Goal: Transaction & Acquisition: Purchase product/service

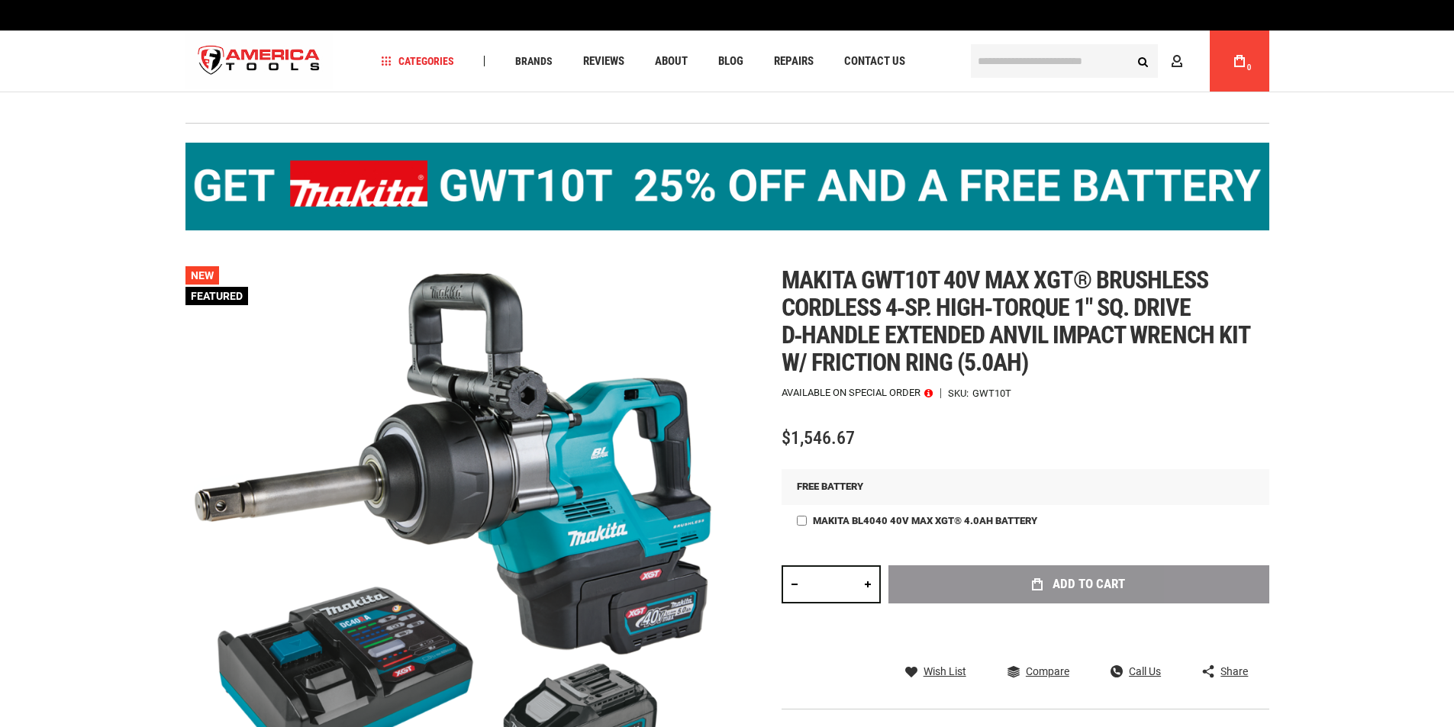
click at [1048, 591] on div "Add to Cart" at bounding box center [1078, 608] width 381 height 84
click at [865, 582] on link at bounding box center [868, 585] width 26 height 38
click at [774, 585] on div "Skip to the end of the images gallery Skip to the beginning of the images galle…" at bounding box center [727, 539] width 1084 height 546
click at [784, 585] on link at bounding box center [794, 585] width 26 height 38
type input "*"
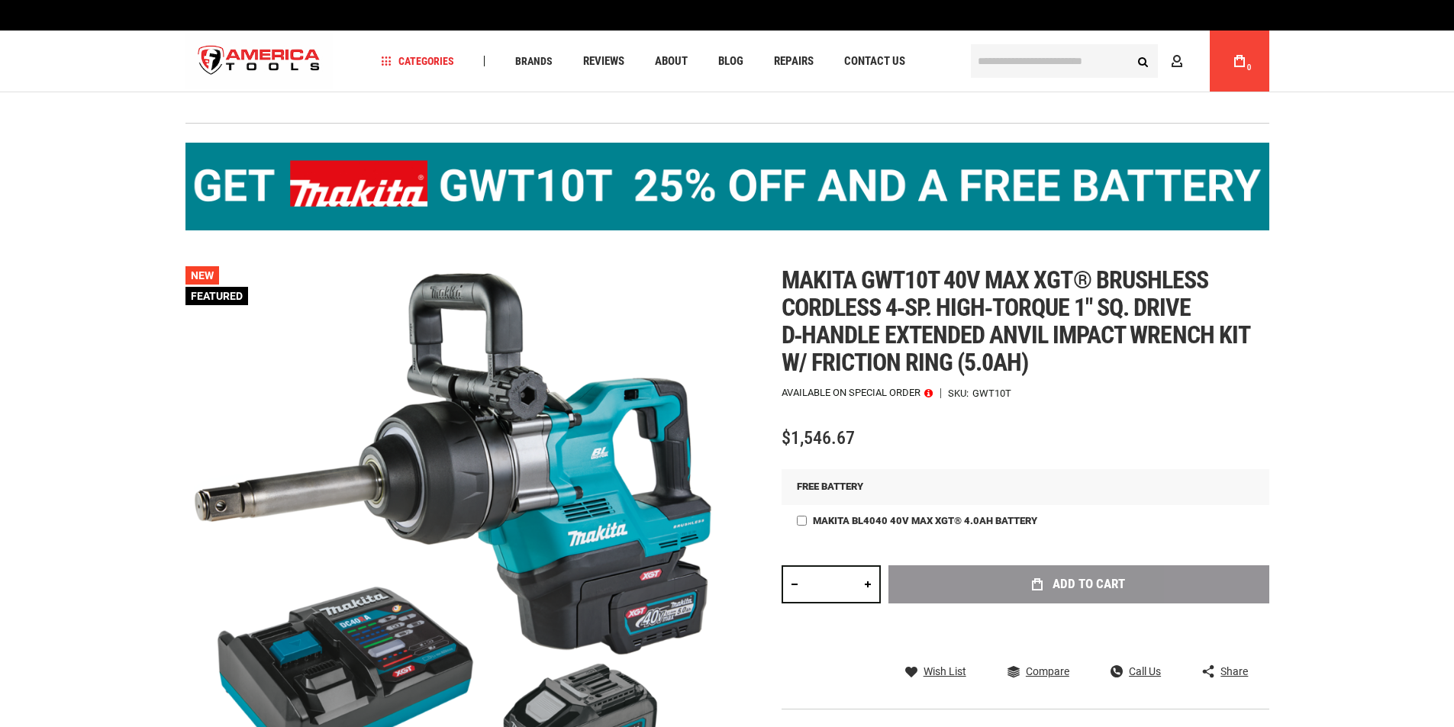
click at [1036, 595] on div "Add to Cart" at bounding box center [1078, 608] width 381 height 84
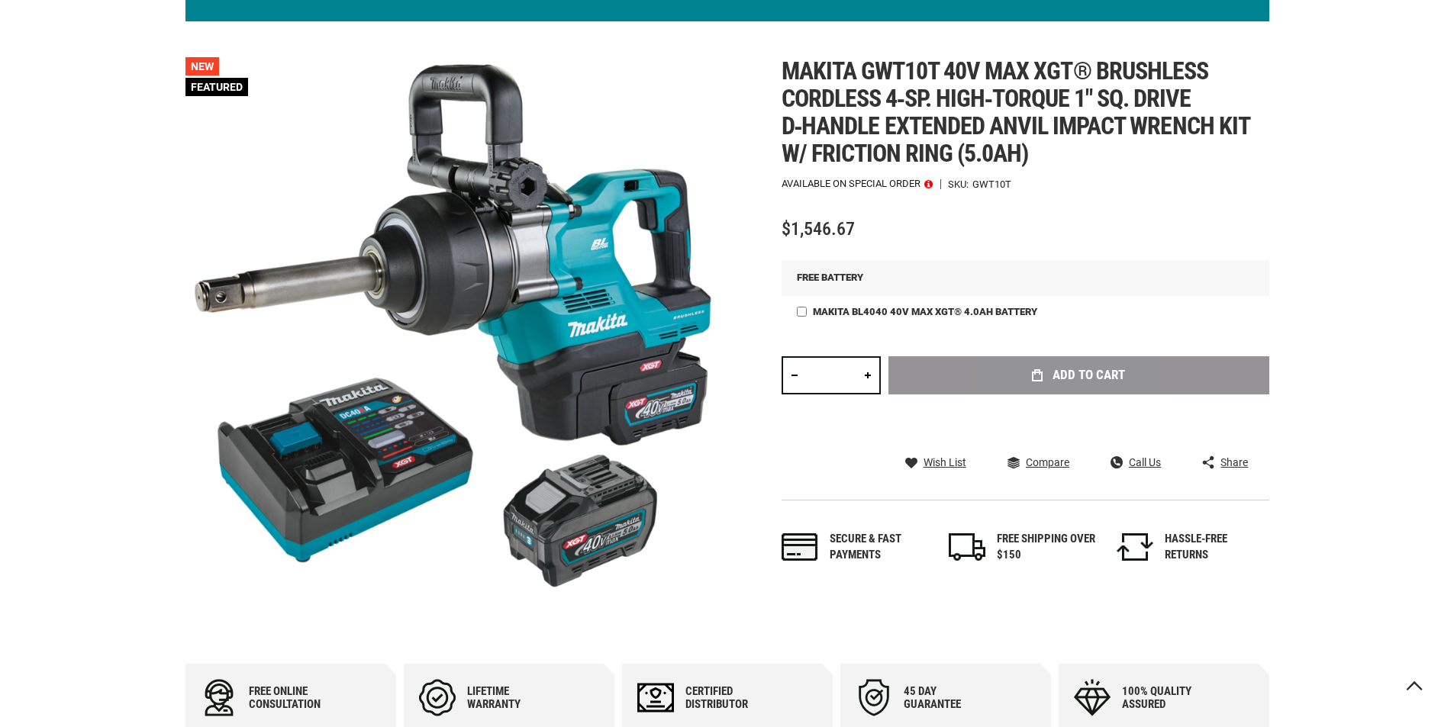
scroll to position [76, 0]
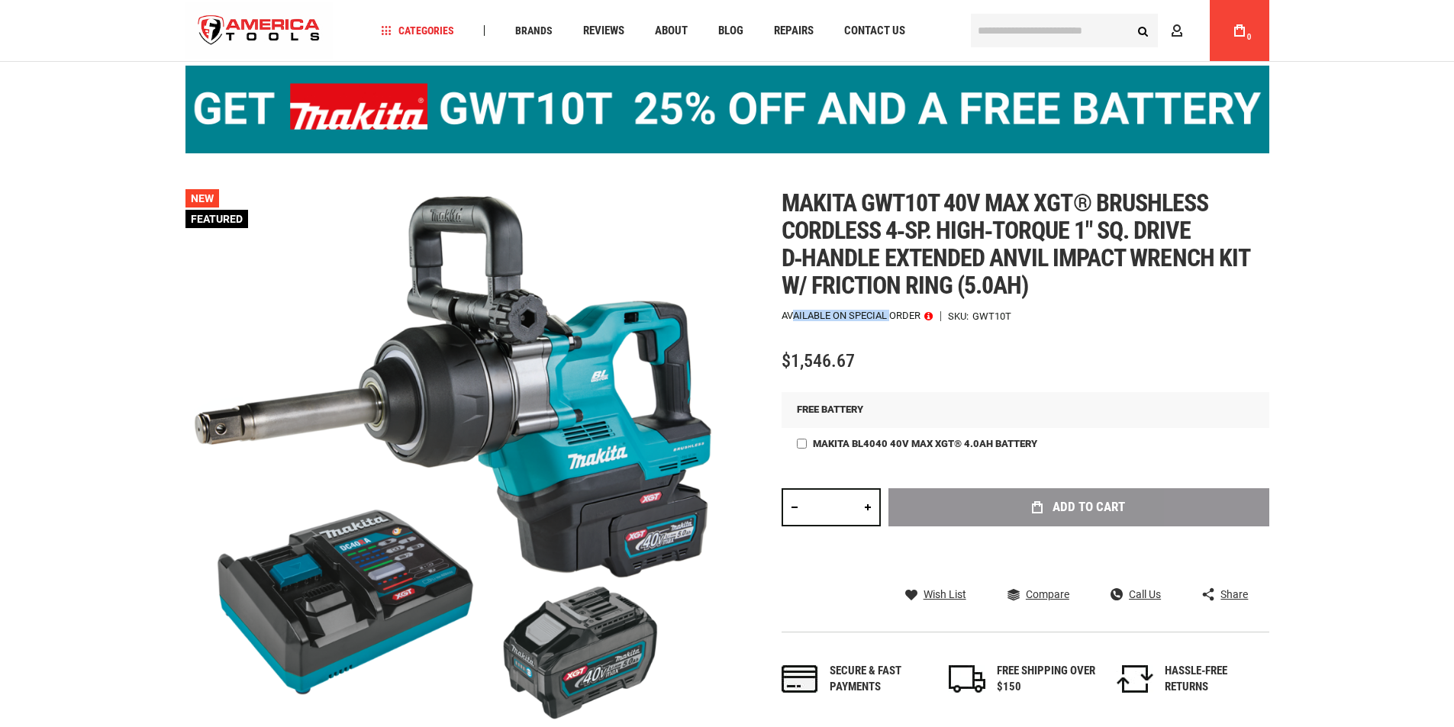
drag, startPoint x: 894, startPoint y: 311, endPoint x: 789, endPoint y: 315, distance: 104.6
click at [789, 315] on p "Available on Special Order" at bounding box center [856, 316] width 151 height 11
click at [397, 30] on span "Categories" at bounding box center [417, 30] width 73 height 11
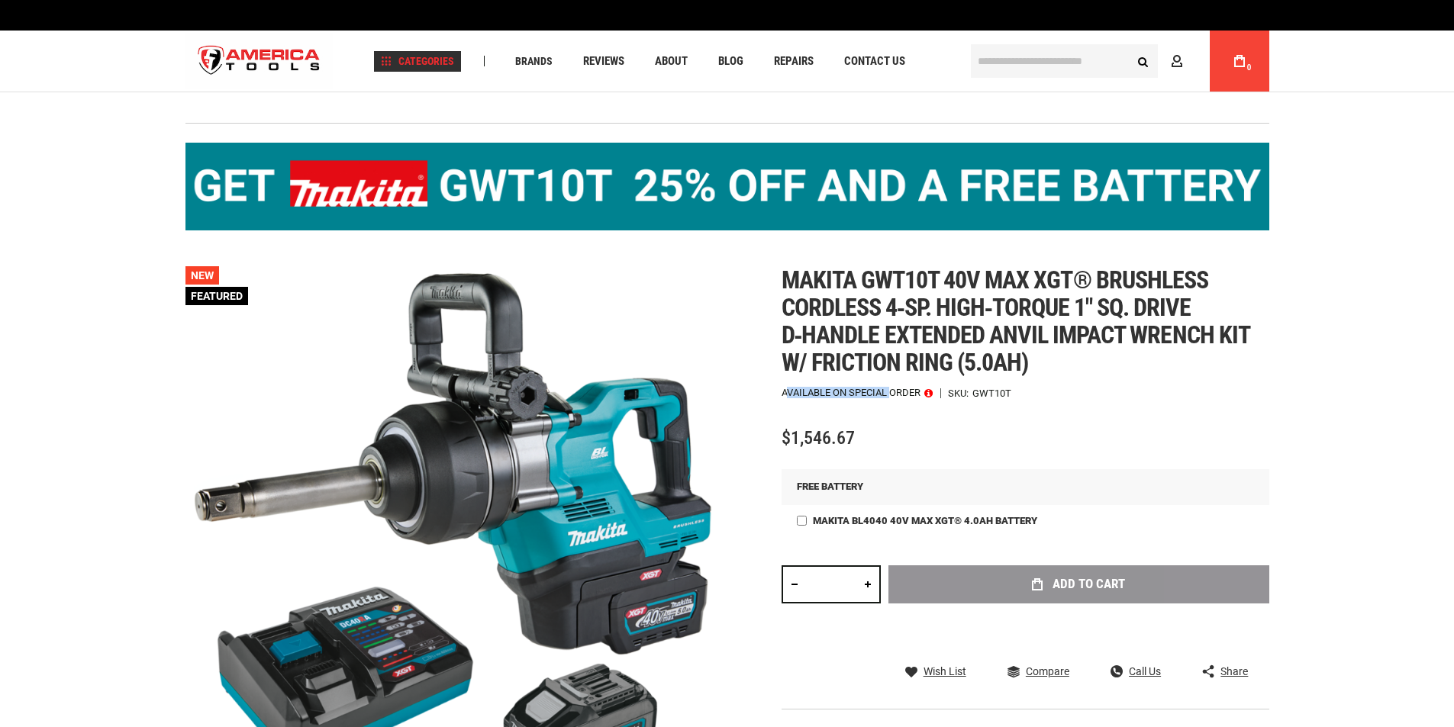
click at [424, 56] on span "Categories" at bounding box center [417, 61] width 73 height 11
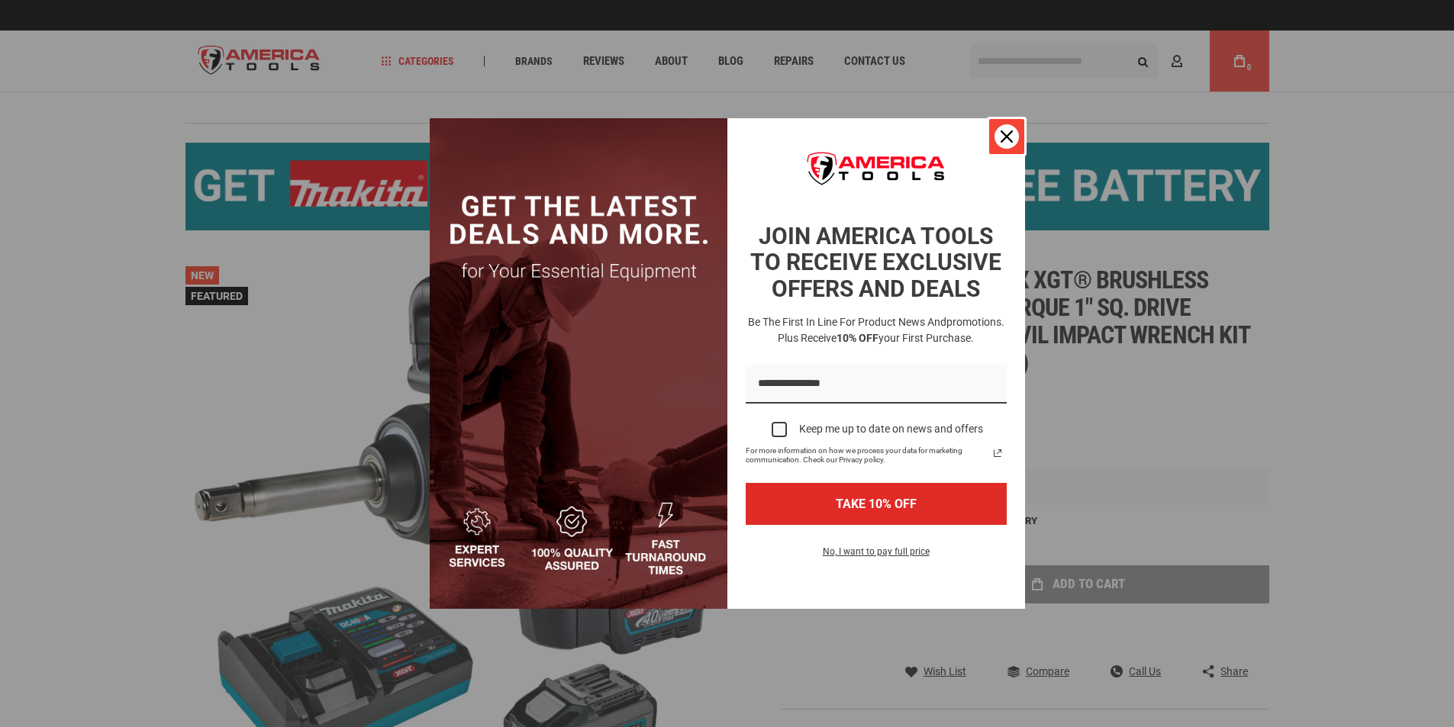
click at [1009, 131] on icon "close icon" at bounding box center [1007, 137] width 12 height 12
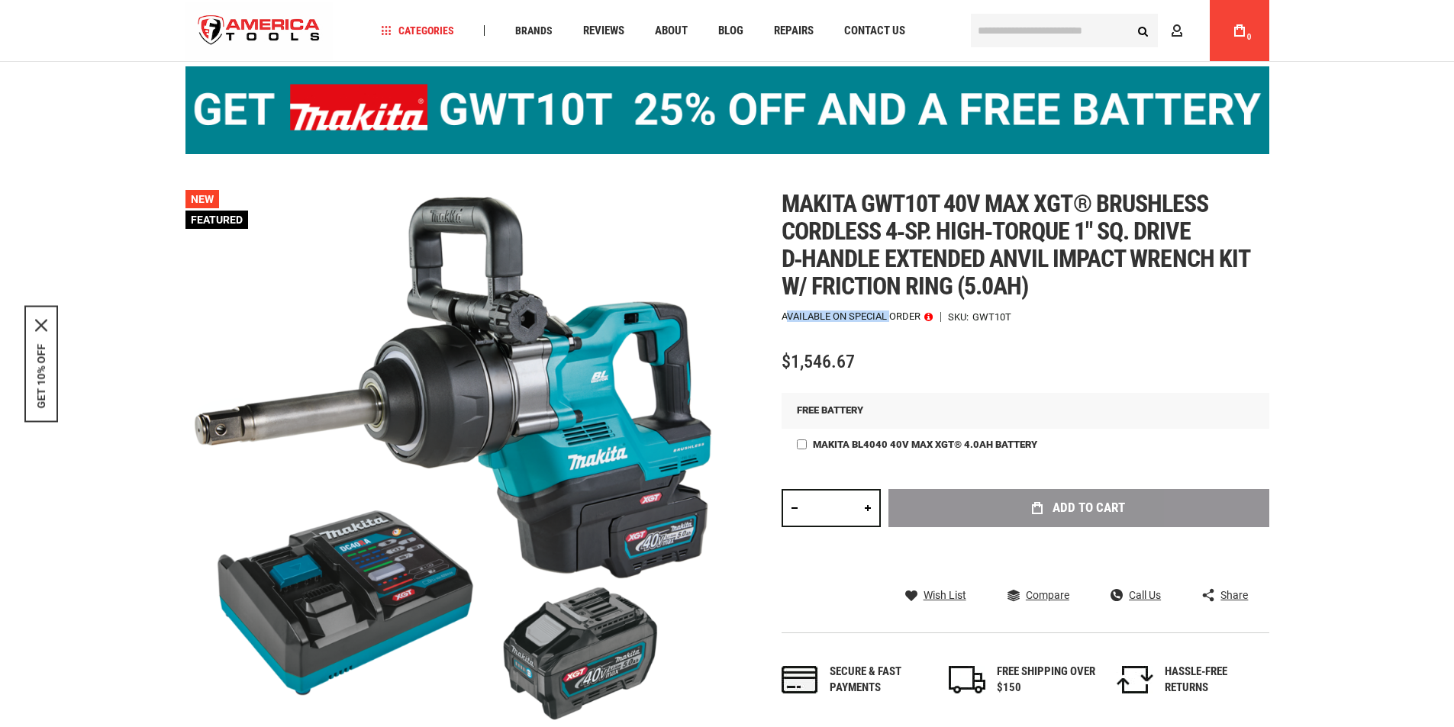
scroll to position [76, 0]
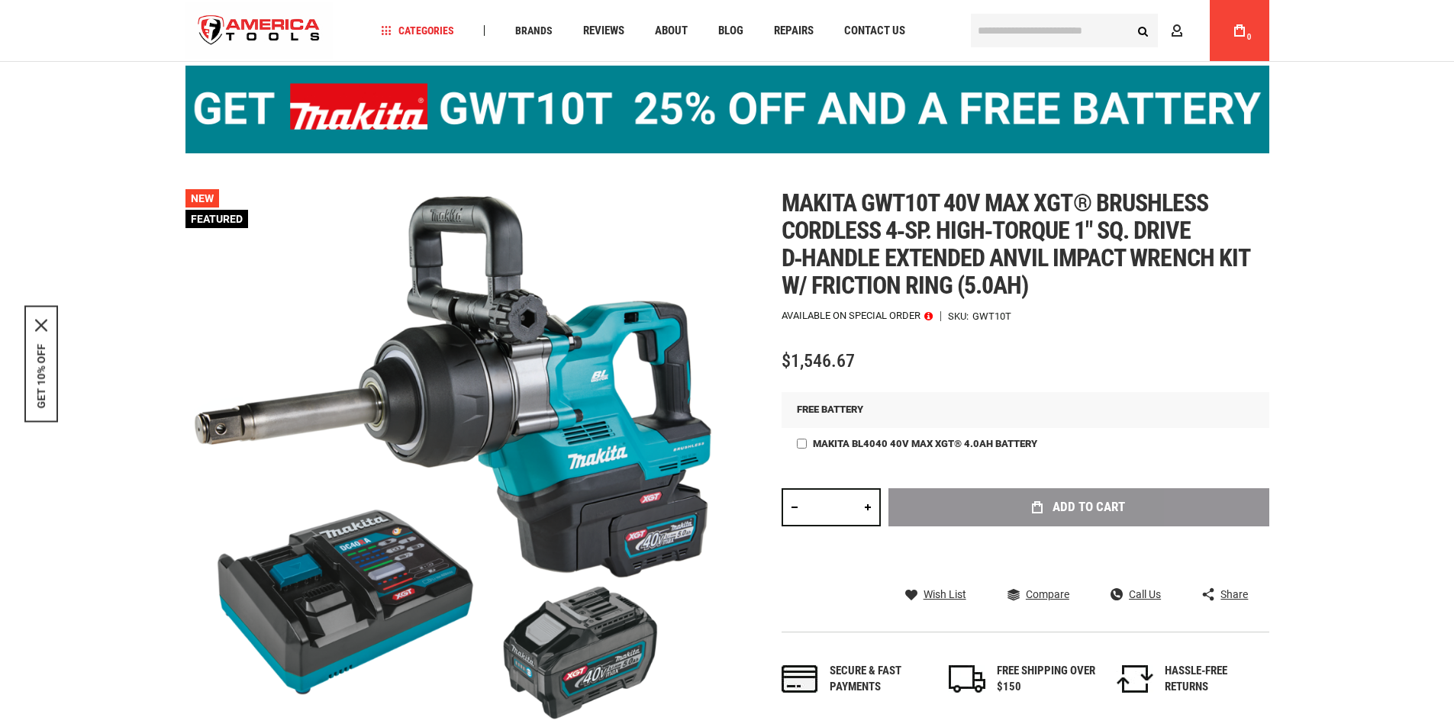
click at [844, 595] on div "Makita gwt10t 40v max xgt® brushless cordless 4‑sp. high‑torque 1" sq. drive d‑…" at bounding box center [1025, 457] width 488 height 537
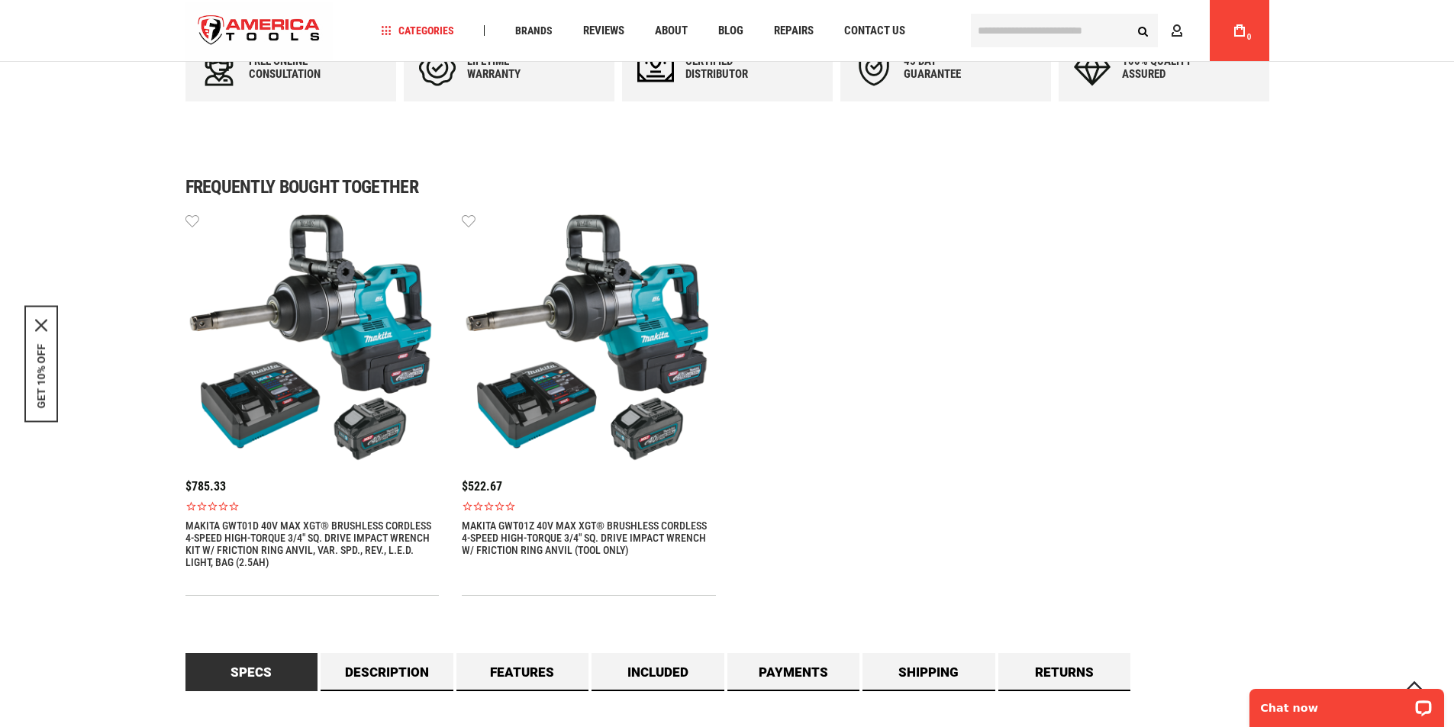
scroll to position [0, 0]
